Goal: Information Seeking & Learning: Learn about a topic

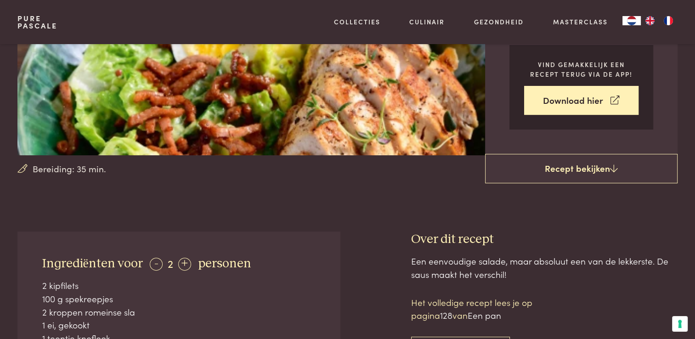
scroll to position [367, 0]
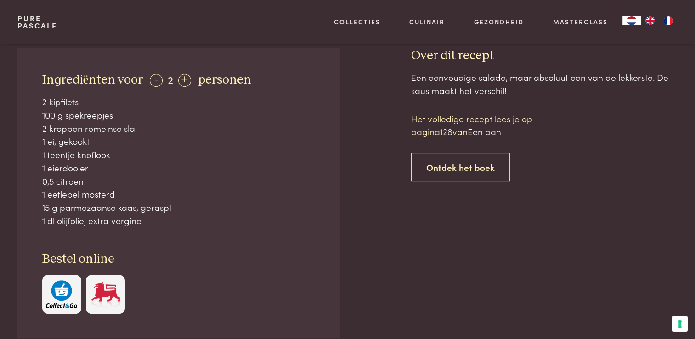
click at [53, 297] on img "button" at bounding box center [61, 294] width 31 height 28
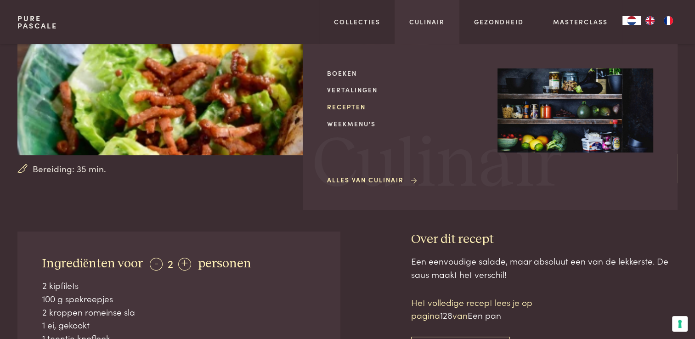
click at [345, 107] on link "Recepten" at bounding box center [405, 107] width 156 height 10
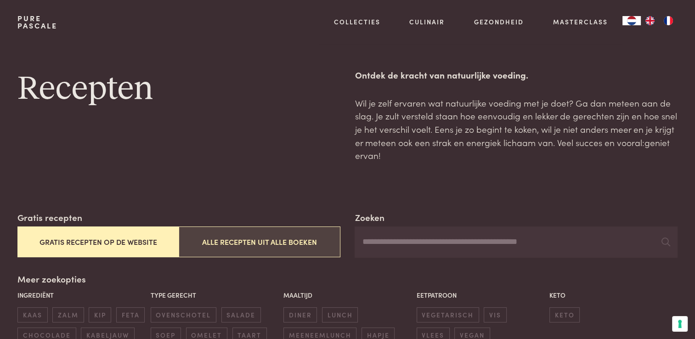
click at [246, 249] on button "Alle recepten uit alle boeken" at bounding box center [259, 241] width 161 height 31
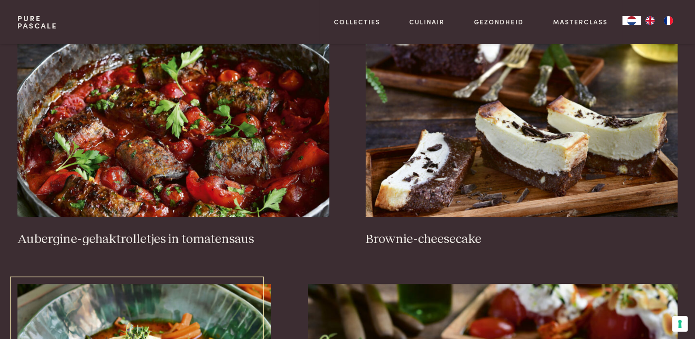
scroll to position [119, 0]
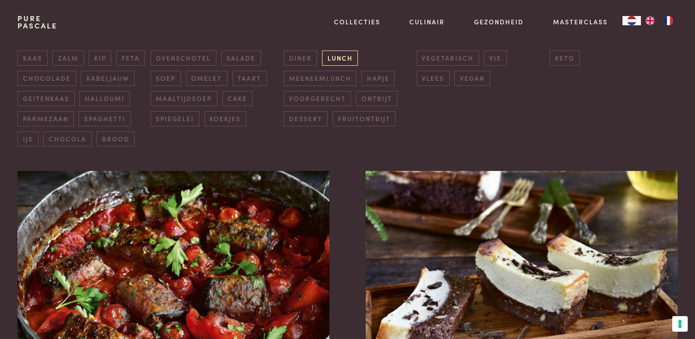
click at [334, 57] on span "lunch" at bounding box center [340, 58] width 36 height 15
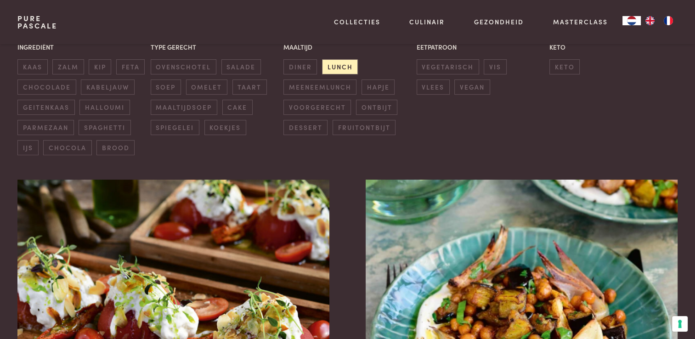
scroll to position [349, 0]
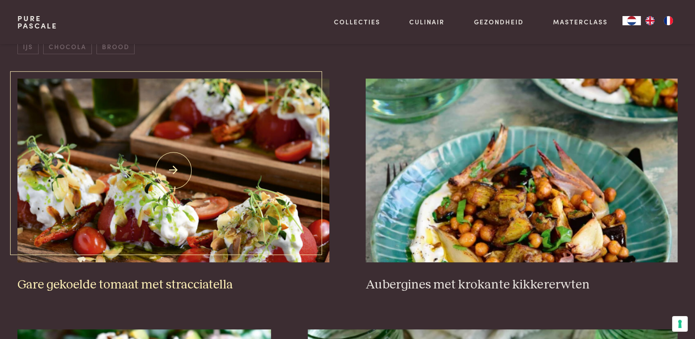
click at [253, 192] on img at bounding box center [172, 171] width 311 height 184
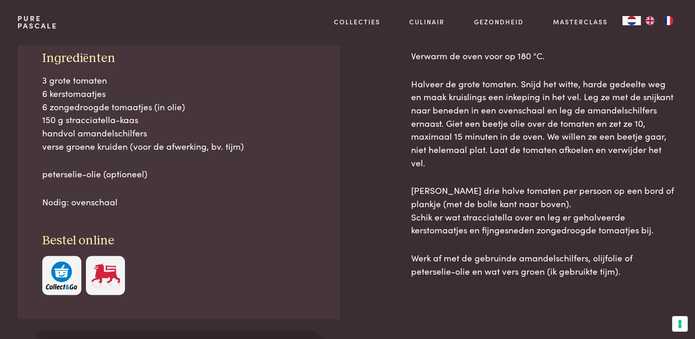
scroll to position [459, 0]
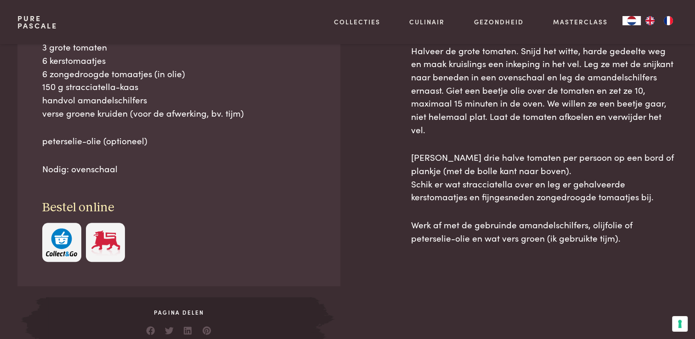
click at [60, 236] on img "button" at bounding box center [61, 242] width 31 height 28
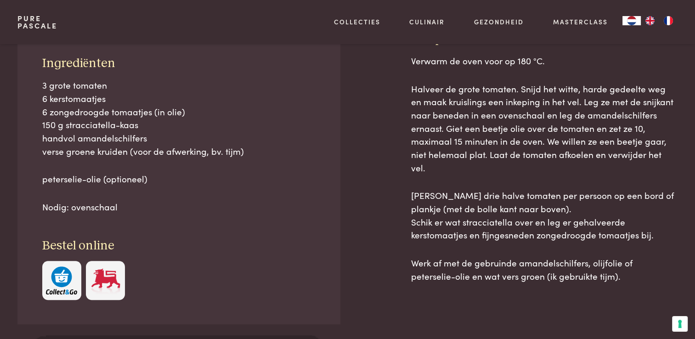
scroll to position [367, 0]
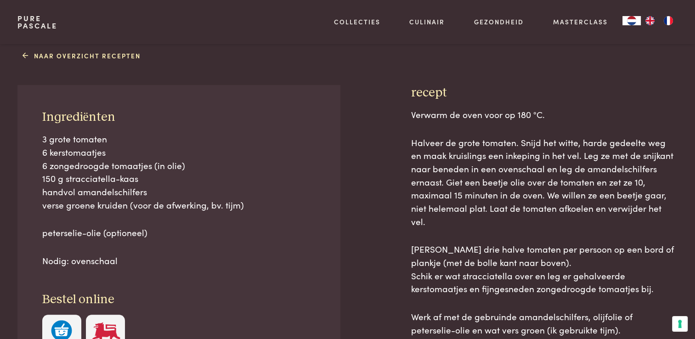
click at [85, 179] on span "150 g stracciatella-kaas" at bounding box center [90, 178] width 96 height 12
copy span "stracciatella"
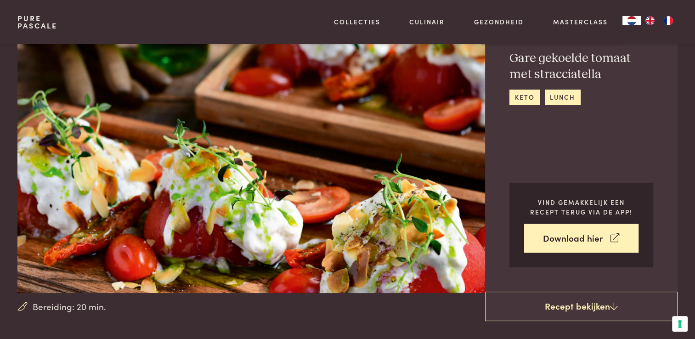
scroll to position [0, 0]
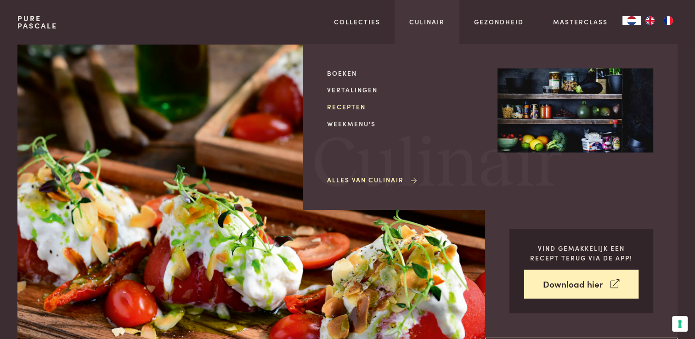
click at [338, 108] on link "Recepten" at bounding box center [405, 107] width 156 height 10
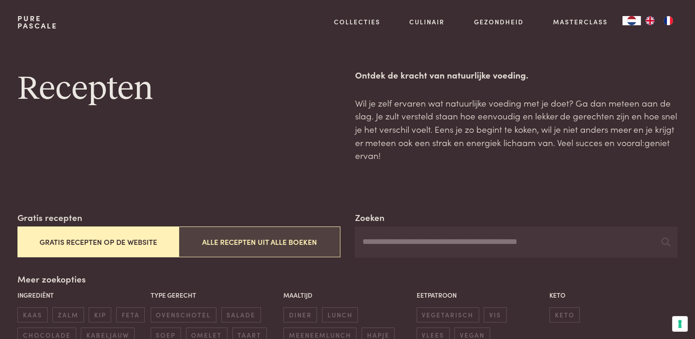
click at [259, 246] on button "Alle recepten uit alle boeken" at bounding box center [259, 241] width 161 height 31
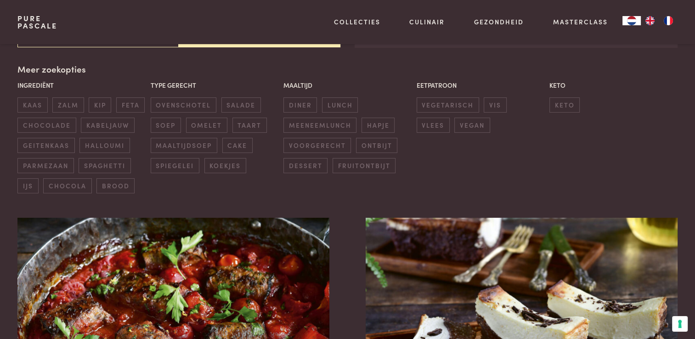
scroll to position [211, 0]
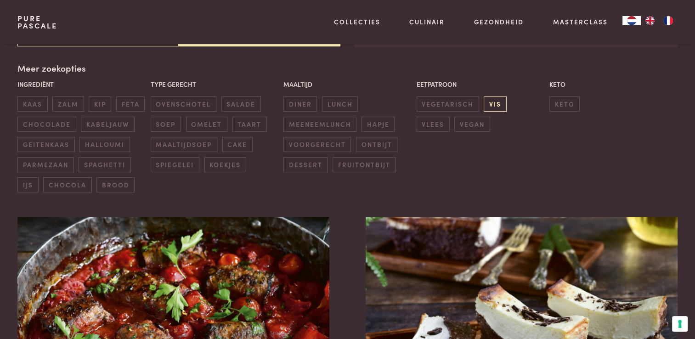
click at [490, 107] on span "vis" at bounding box center [495, 103] width 23 height 15
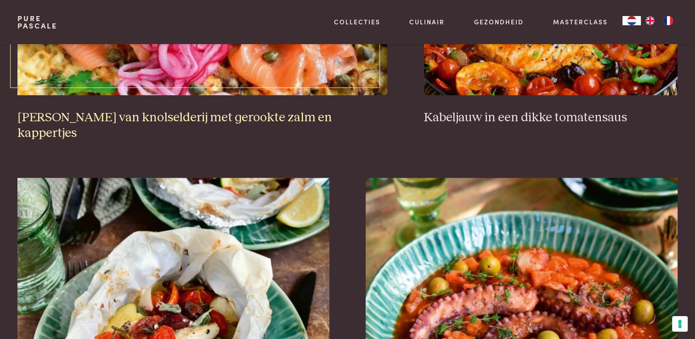
scroll to position [1037, 0]
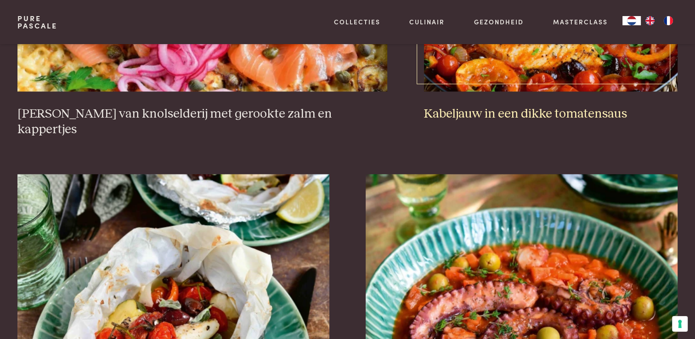
click at [502, 78] on img at bounding box center [550, 0] width 253 height 184
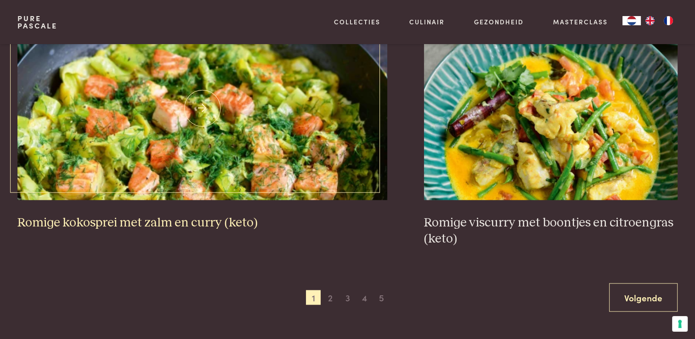
scroll to position [1726, 0]
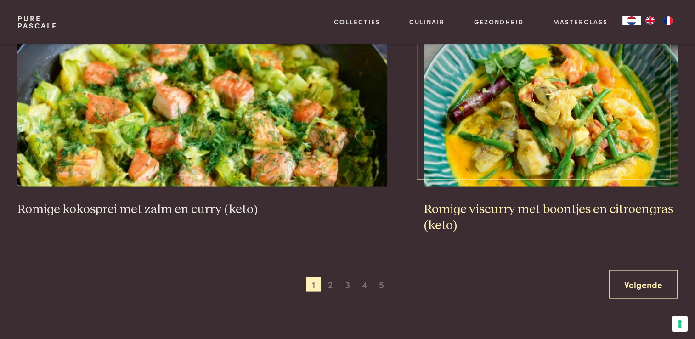
click at [563, 124] on img at bounding box center [550, 95] width 253 height 184
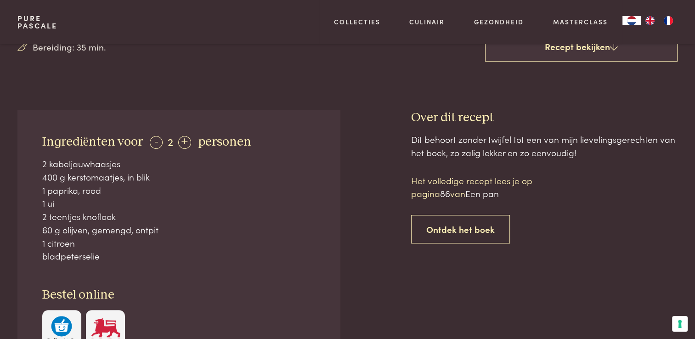
scroll to position [321, 0]
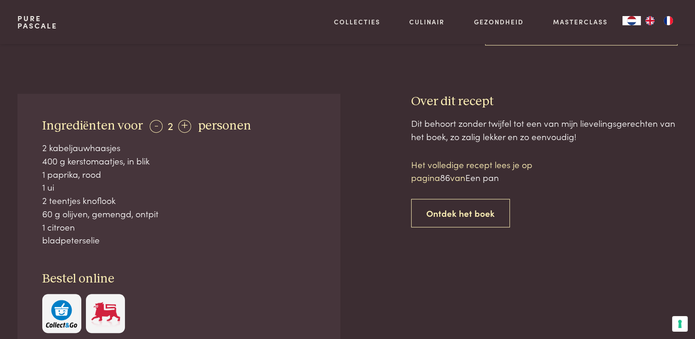
click at [62, 321] on img "button" at bounding box center [61, 314] width 31 height 28
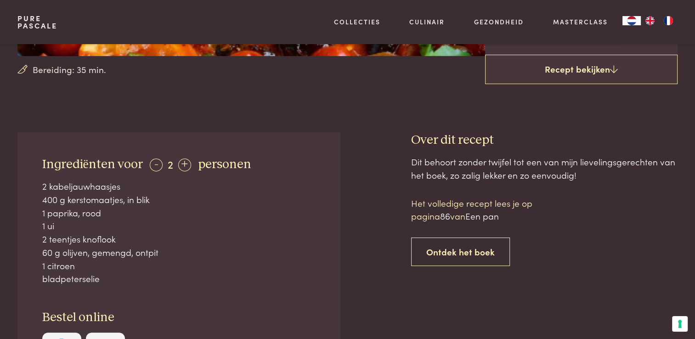
scroll to position [276, 0]
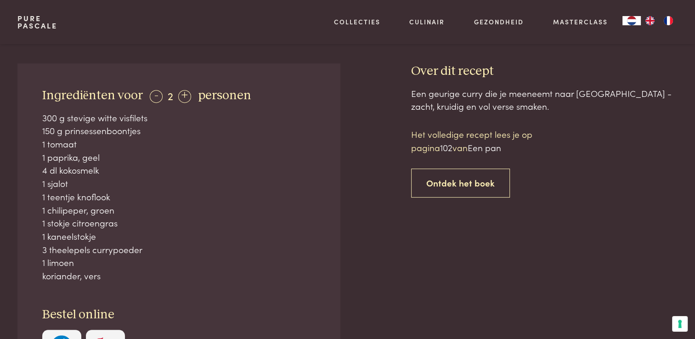
scroll to position [367, 0]
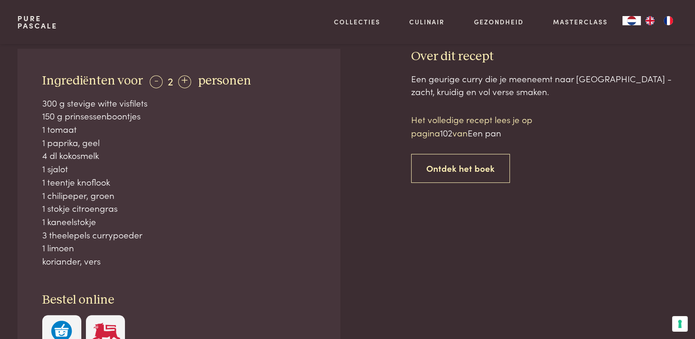
click at [63, 319] on button "button" at bounding box center [61, 334] width 39 height 39
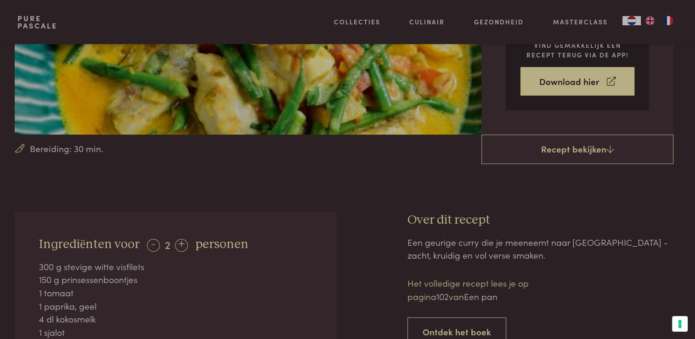
scroll to position [184, 0]
